Goal: Entertainment & Leisure: Consume media (video, audio)

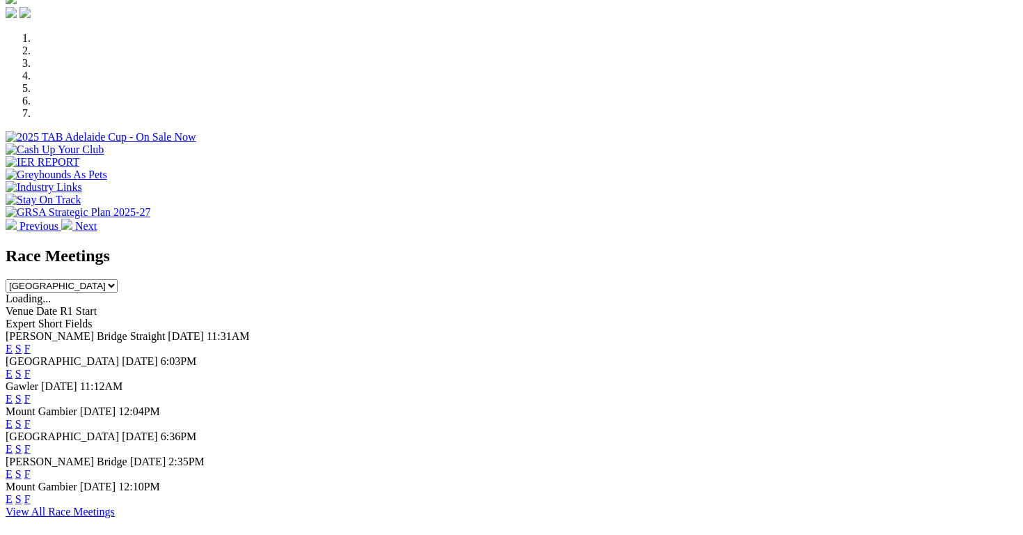
scroll to position [682, 0]
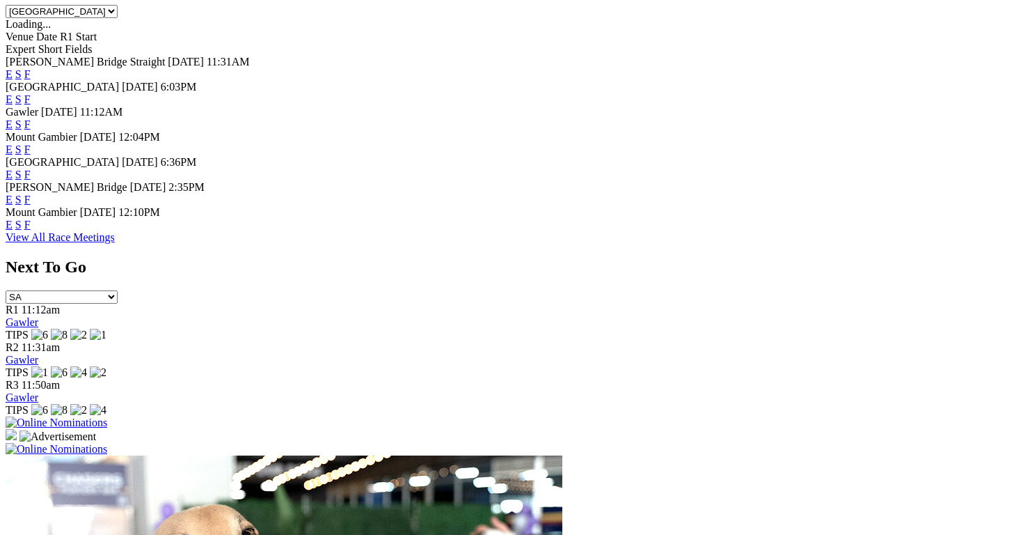
click at [13, 196] on link "E" at bounding box center [9, 200] width 7 height 12
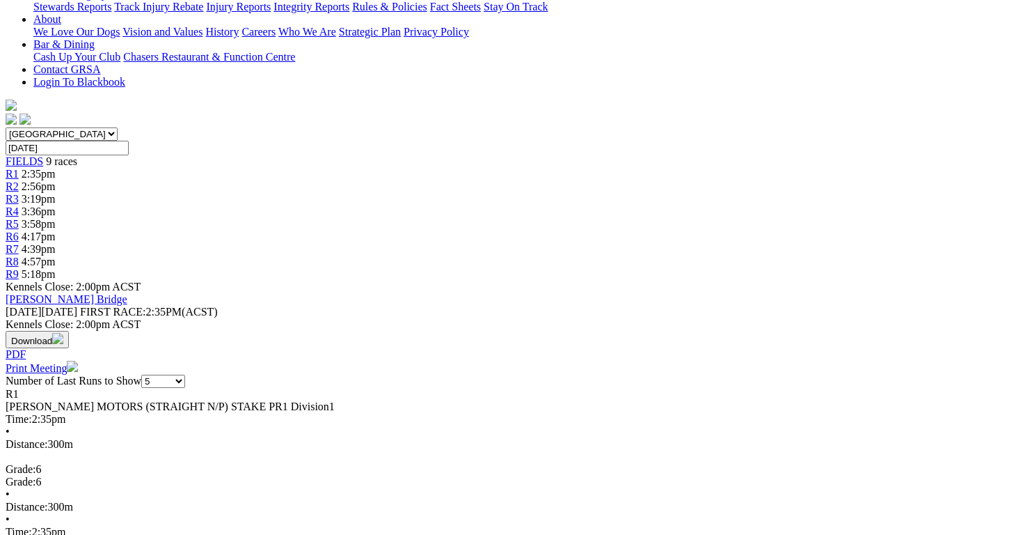
scroll to position [339, 0]
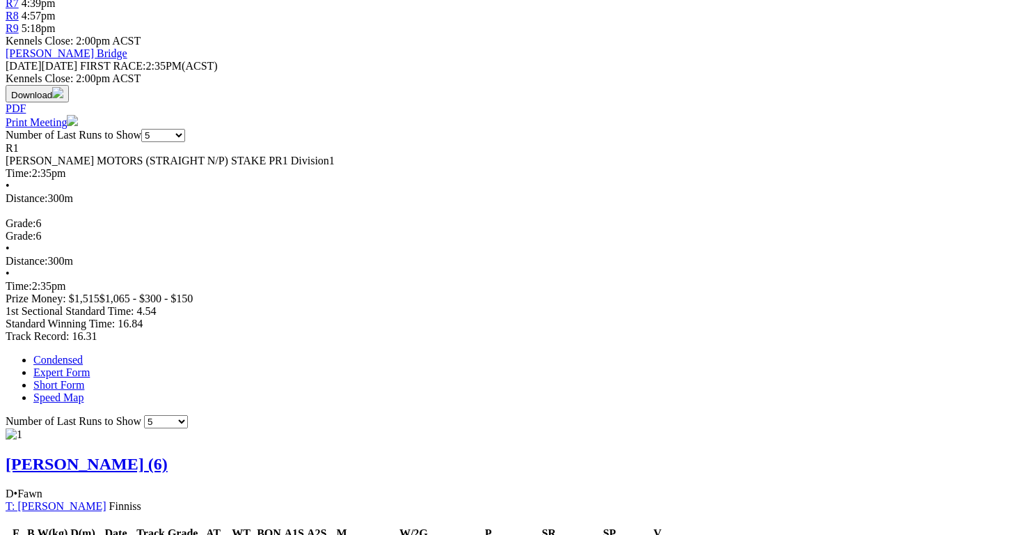
scroll to position [574, 0]
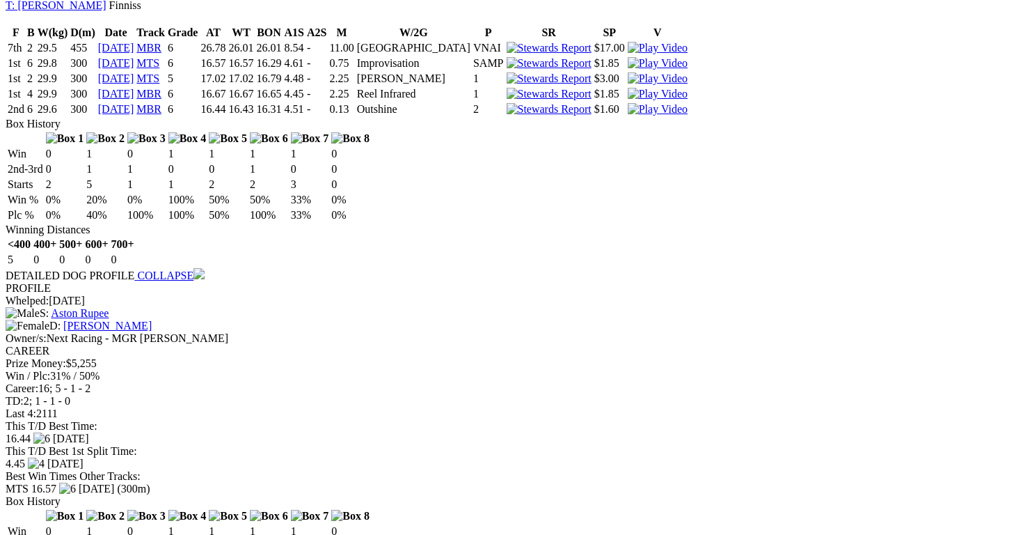
scroll to position [1071, 0]
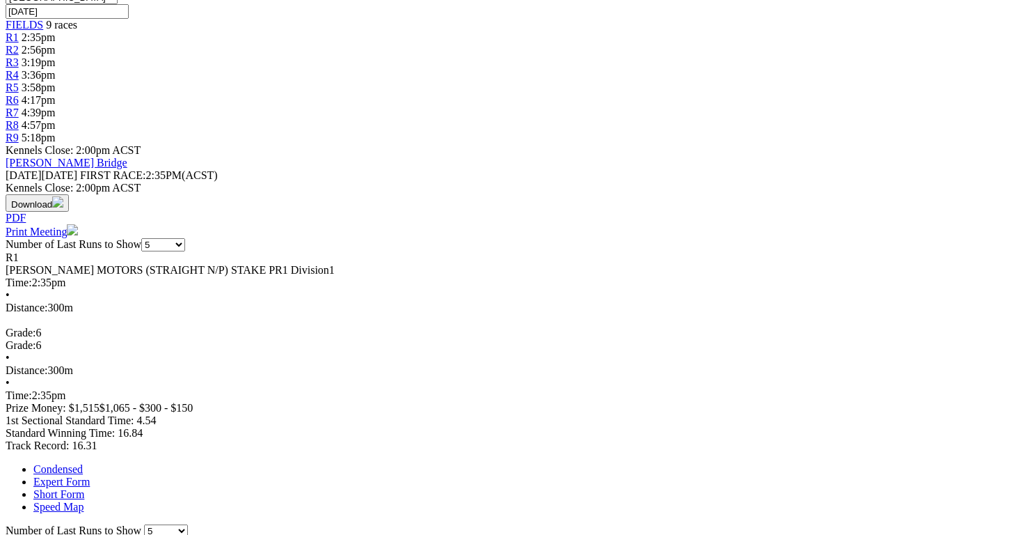
scroll to position [0, 0]
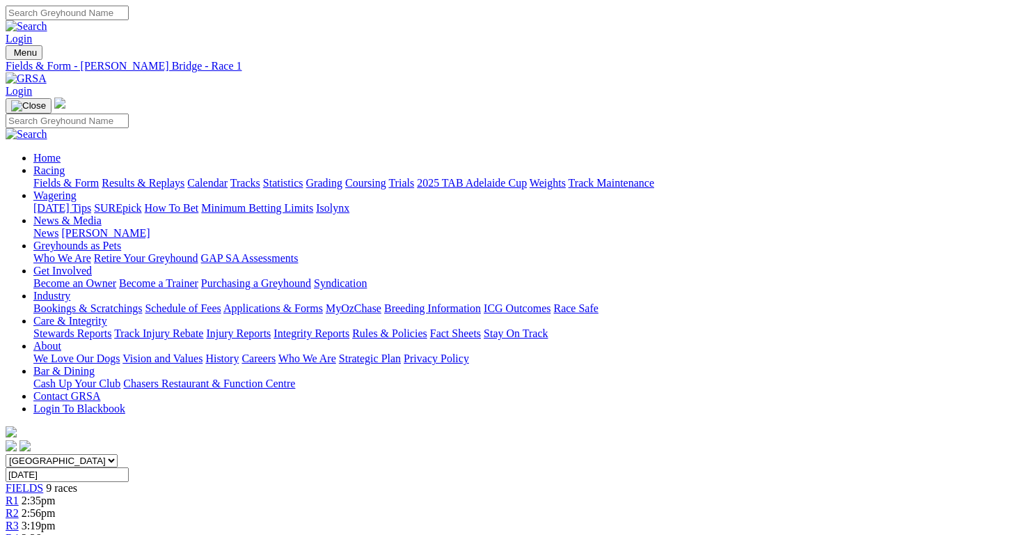
click at [308, 507] on div "R2 2:56pm" at bounding box center [512, 513] width 1012 height 13
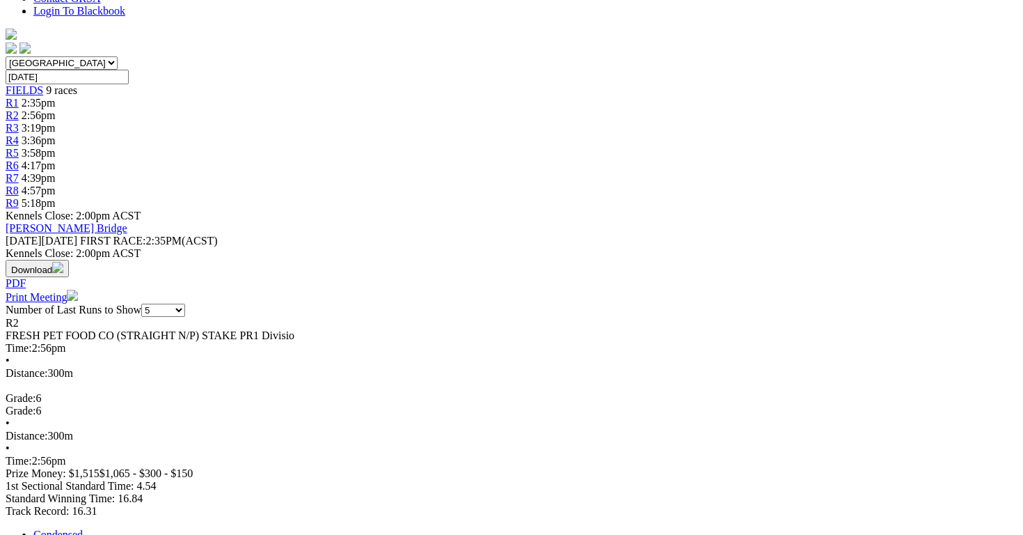
scroll to position [416, 0]
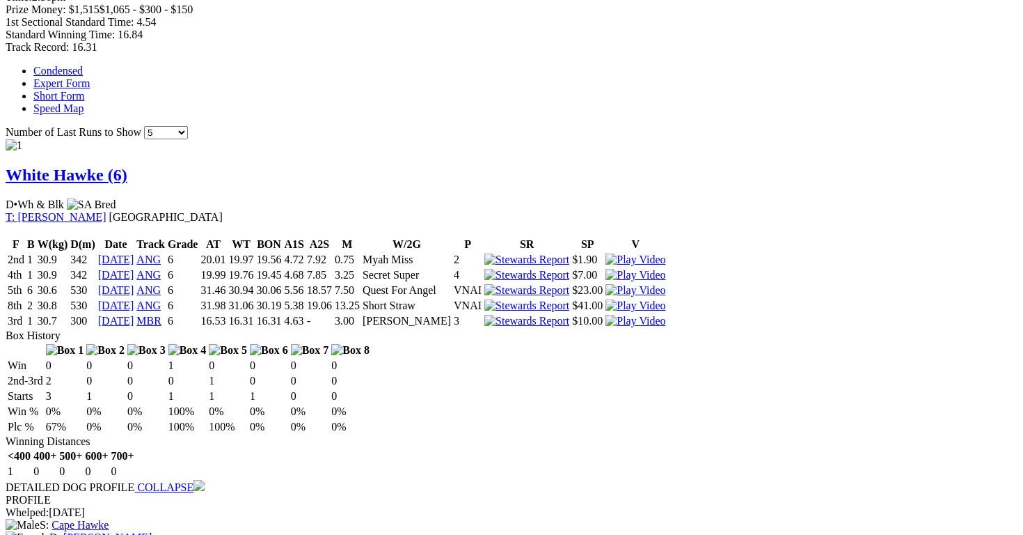
scroll to position [862, 1]
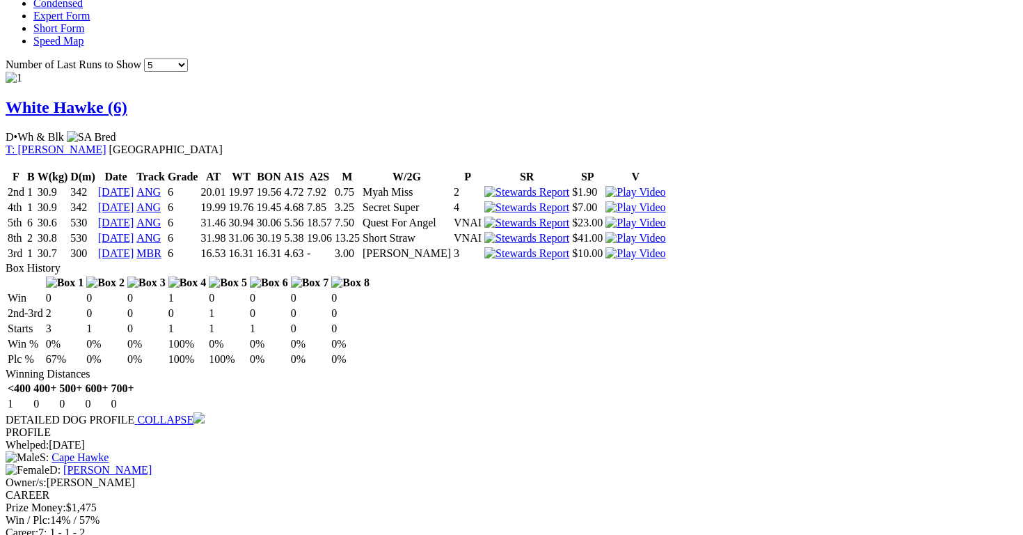
scroll to position [934, 0]
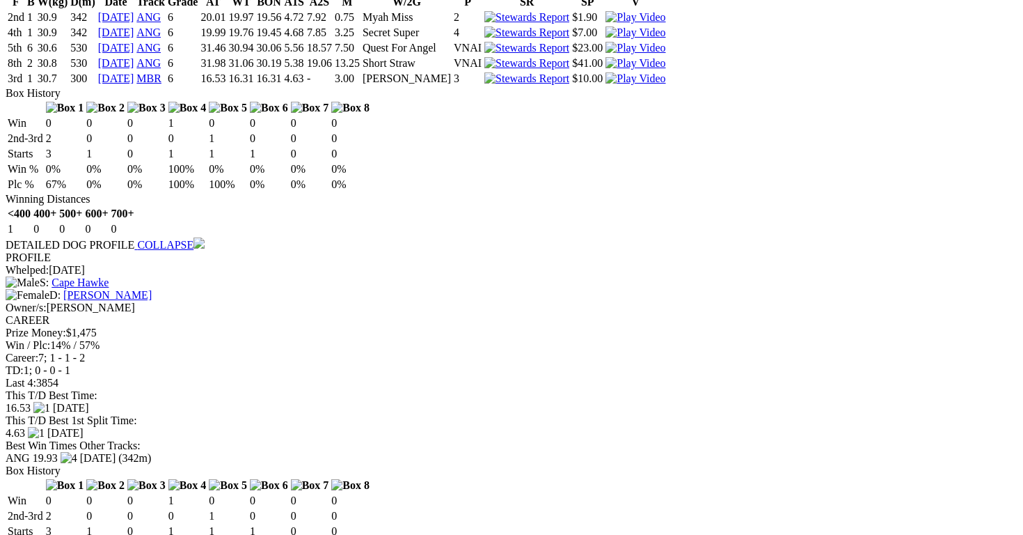
scroll to position [1104, 0]
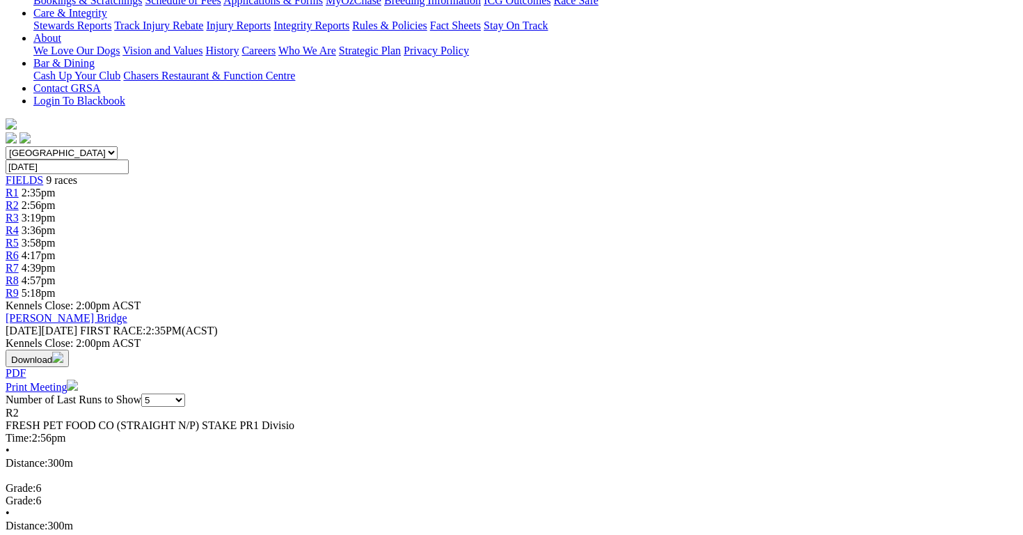
scroll to position [0, 0]
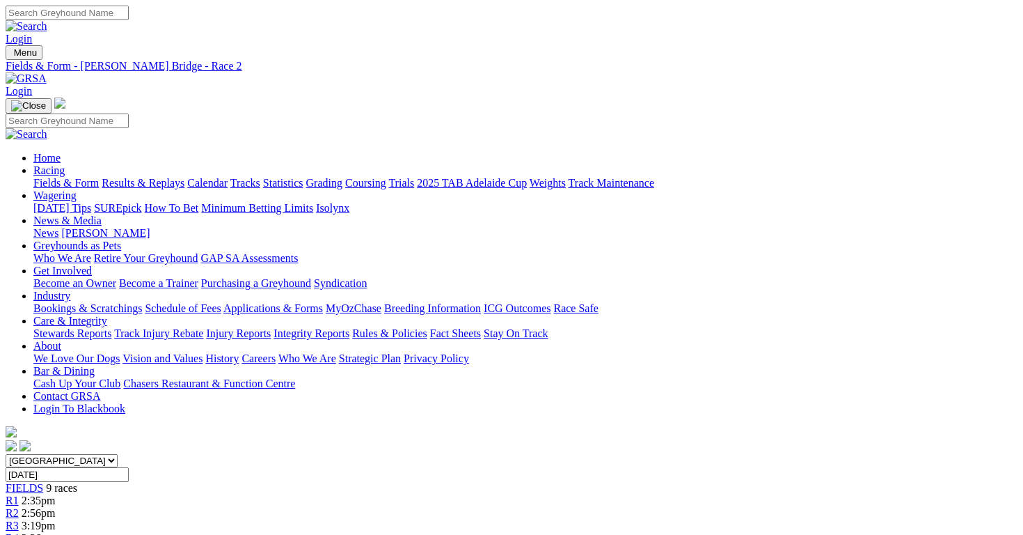
click at [56, 519] on span "3:19pm" at bounding box center [39, 525] width 34 height 12
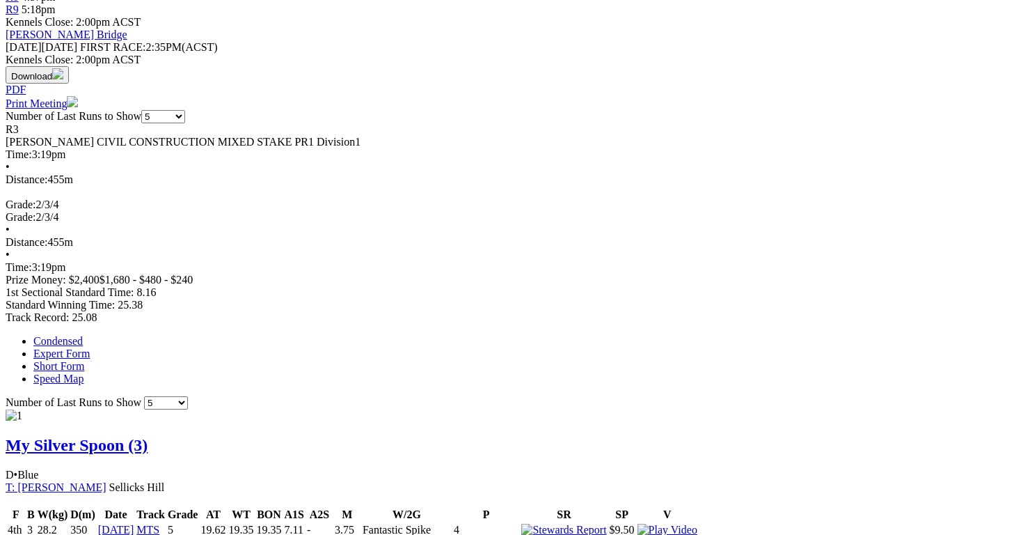
scroll to position [221, 0]
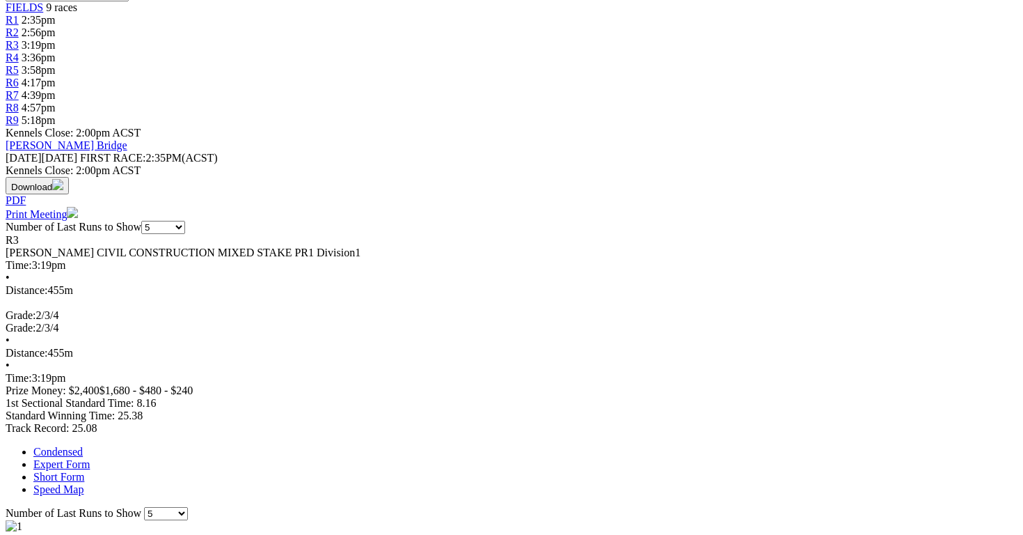
scroll to position [482, 0]
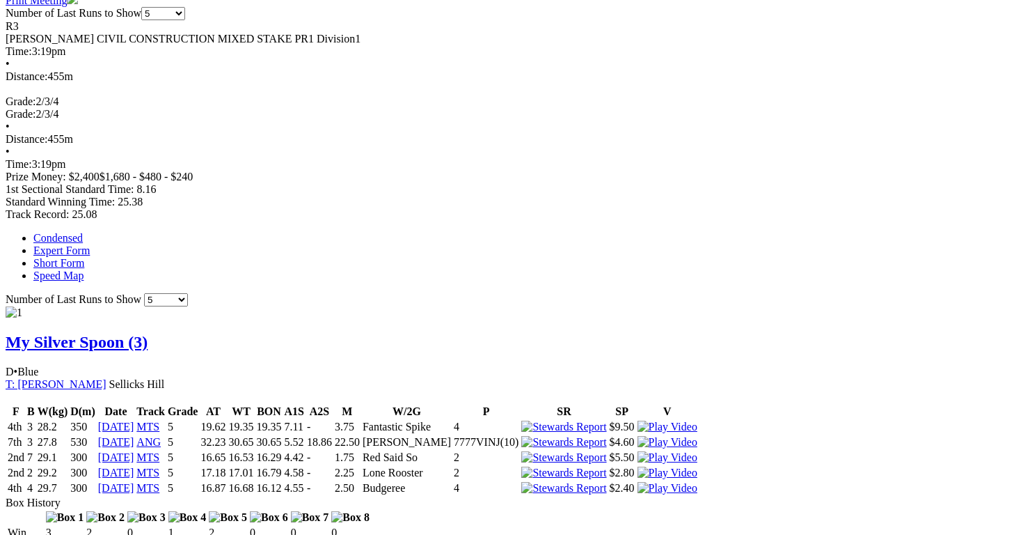
scroll to position [696, 0]
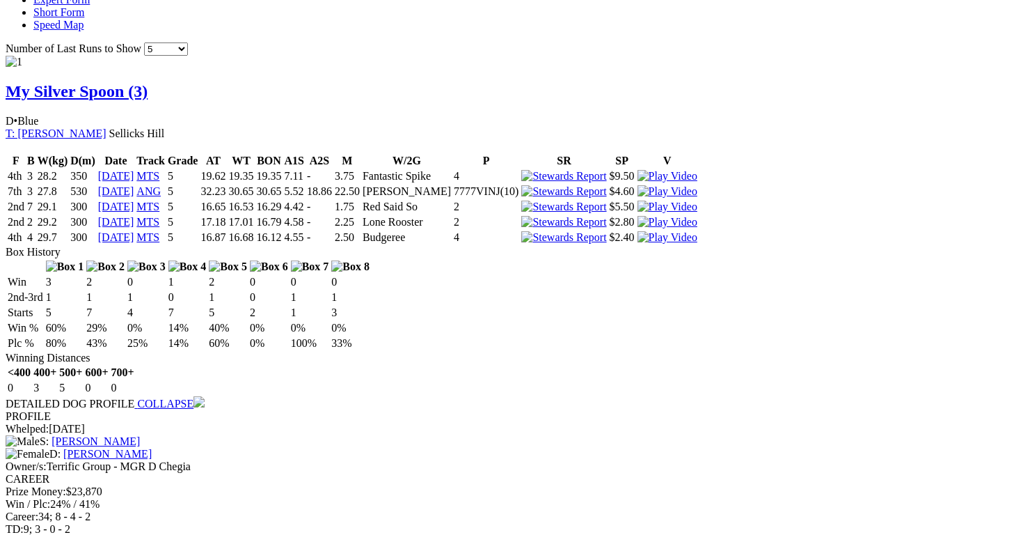
scroll to position [945, 0]
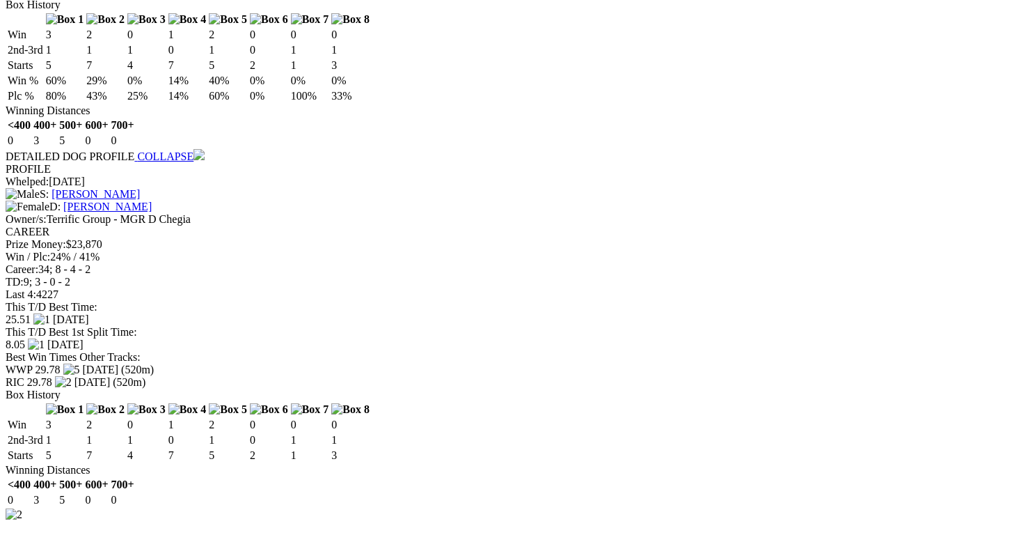
scroll to position [1199, 0]
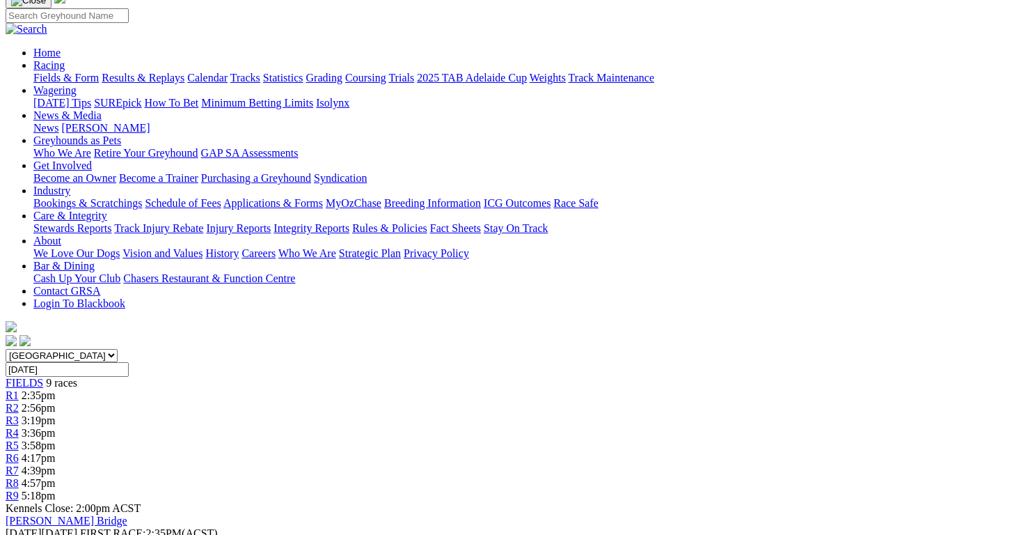
scroll to position [0, 0]
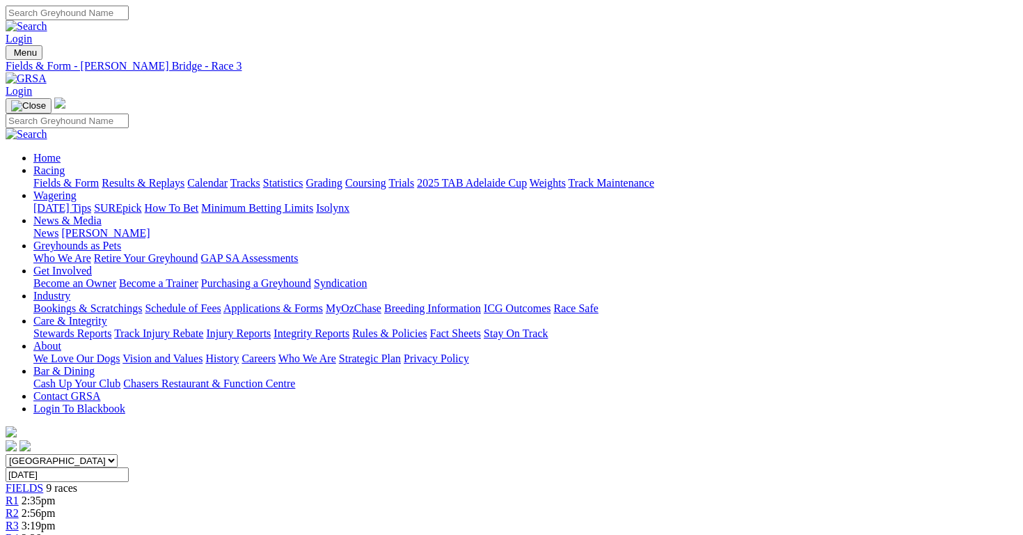
click at [56, 532] on span "3:36pm" at bounding box center [39, 538] width 34 height 12
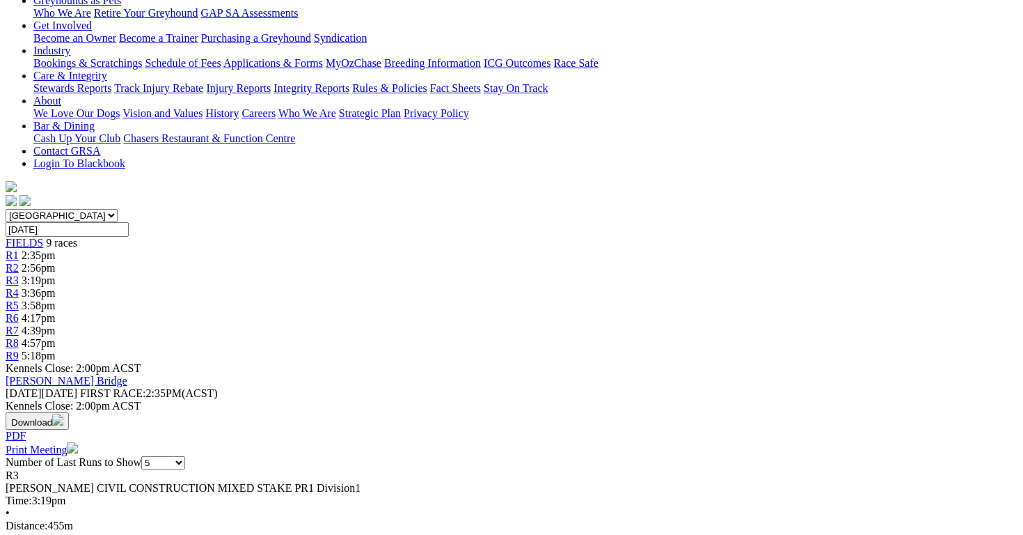
scroll to position [356, 0]
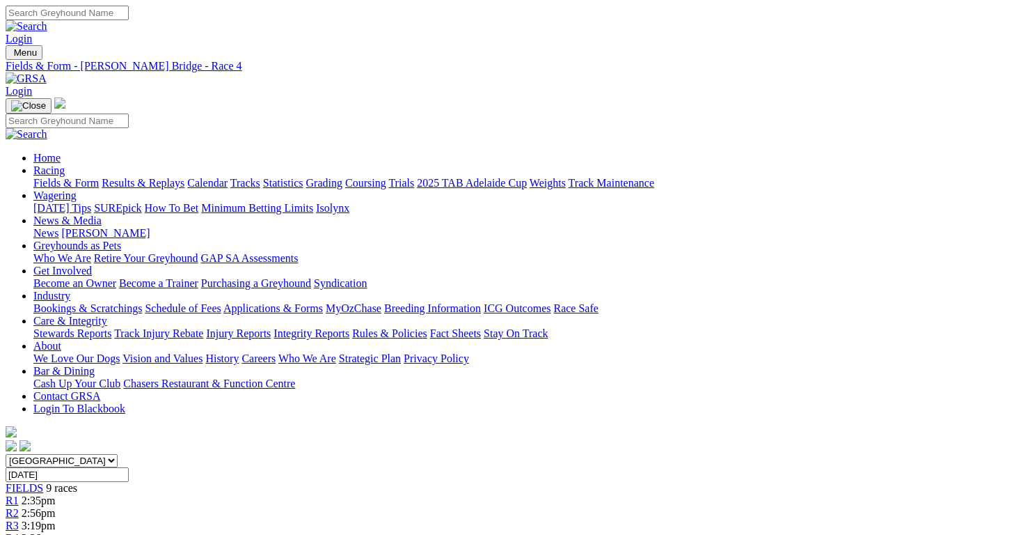
scroll to position [318, 0]
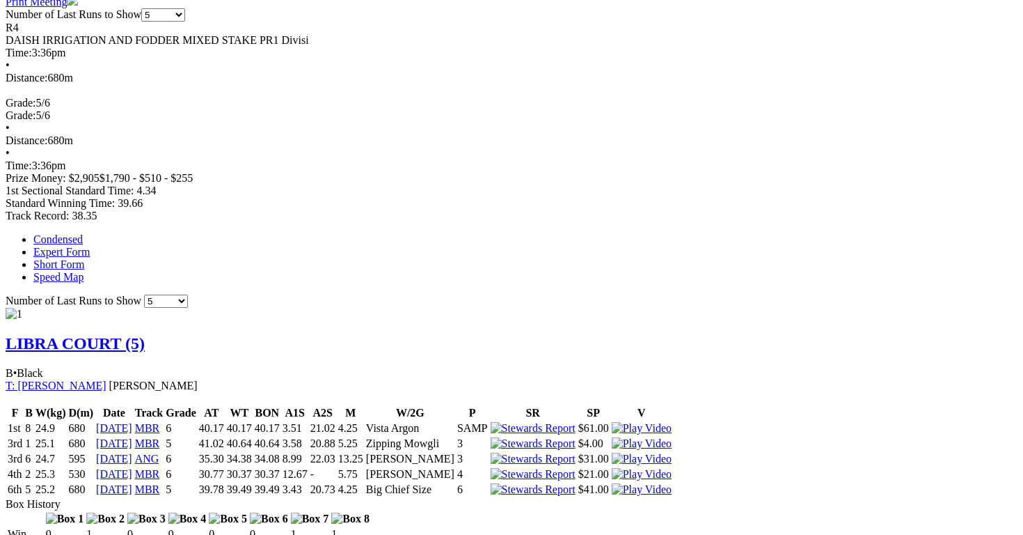
scroll to position [807, 0]
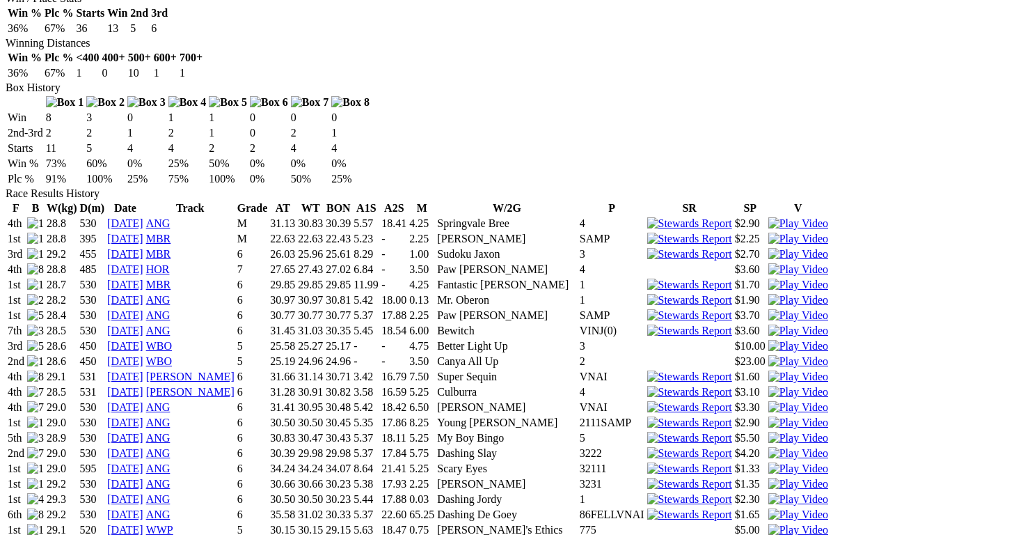
scroll to position [832, 0]
